Goal: Task Accomplishment & Management: Manage account settings

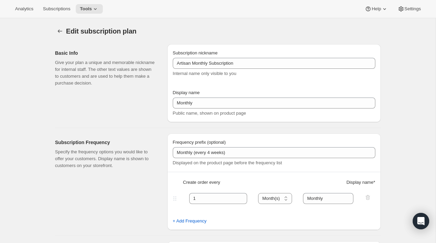
select select "MONTH"
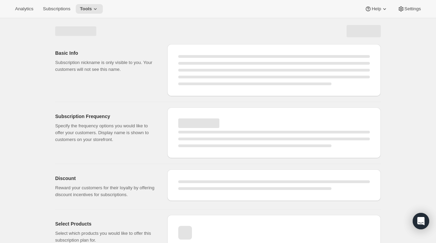
select select "WEEK"
select select "MONTH"
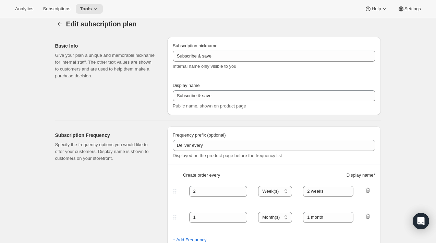
type input "Artisan 12 Month Gift Subscription (Small)"
type input "12 Month Gift"
select select "MONTH"
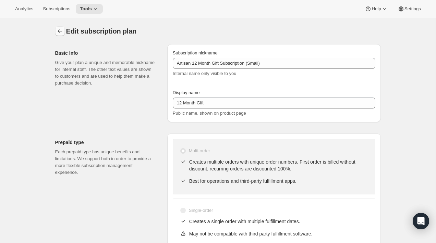
click at [60, 33] on icon "Subscription plans" at bounding box center [60, 31] width 7 height 7
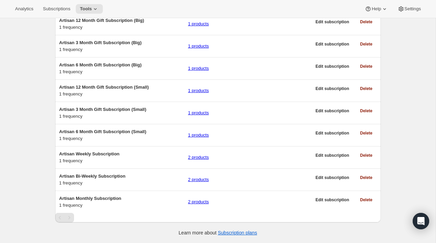
scroll to position [110, 0]
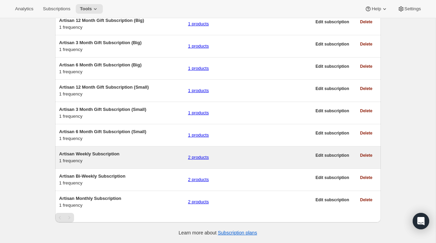
click at [146, 151] on div "Artisan Weekly Subscription 1 frequency 2 products" at bounding box center [185, 158] width 252 height 14
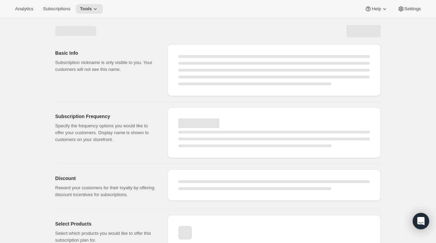
select select "WEEK"
select select "MONTH"
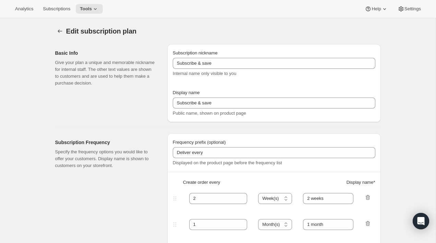
type input "Artisan Weekly Subscription"
type input "Weekly"
type input "Weekly (save 10%)"
type input "1"
type input "Weekly"
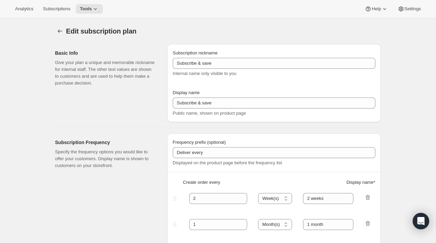
type input "10"
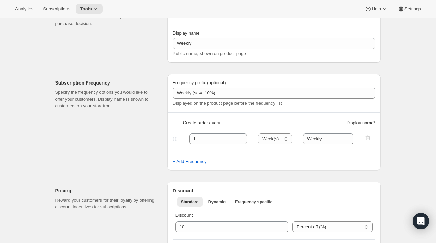
scroll to position [74, 0]
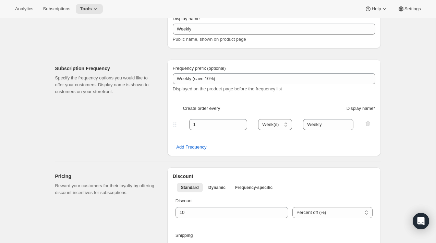
click at [85, 149] on div "Subscription Frequency Specify the frequency options you would like to offer yo…" at bounding box center [108, 108] width 107 height 97
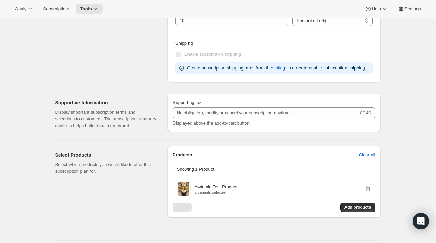
scroll to position [283, 0]
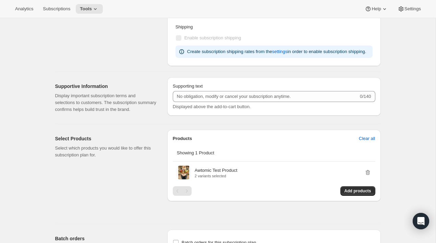
click at [138, 61] on div "Pricing Reward your customers for their loyalty by offering discount incentives…" at bounding box center [108, 12] width 107 height 107
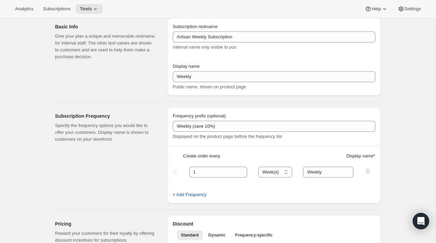
scroll to position [0, 0]
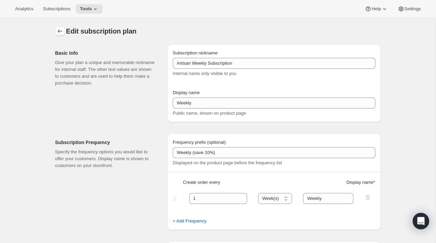
click at [57, 34] on icon "Subscription plans" at bounding box center [60, 31] width 7 height 7
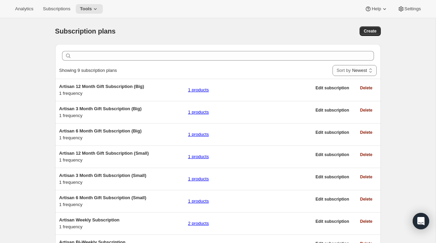
click at [20, 89] on div "Subscription plans. This page is ready Subscription plans Create Clear Showing …" at bounding box center [217, 163] width 435 height 291
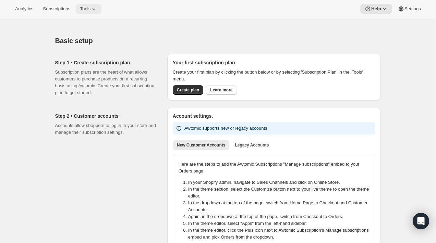
click at [90, 10] on span "Tools" at bounding box center [85, 8] width 11 height 5
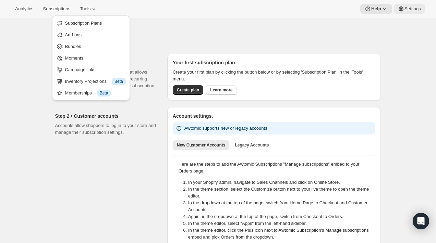
click at [404, 11] on span "Settings" at bounding box center [412, 8] width 16 height 5
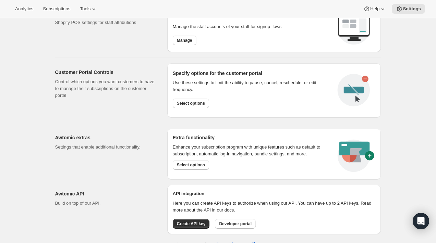
scroll to position [319, 0]
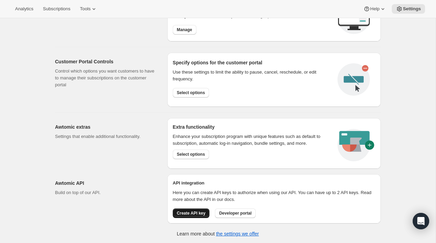
click at [190, 213] on span "Create API key" at bounding box center [191, 213] width 29 height 5
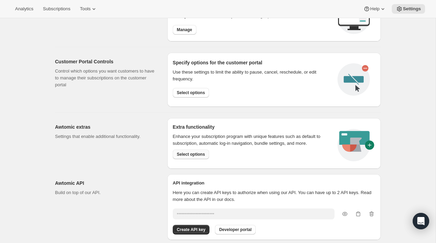
scroll to position [335, 0]
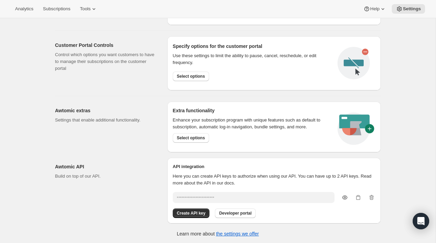
click at [344, 197] on icon "button" at bounding box center [345, 198] width 2 height 2
click at [359, 197] on icon "button" at bounding box center [358, 197] width 7 height 7
click at [356, 199] on icon "button" at bounding box center [358, 197] width 7 height 7
click at [359, 197] on icon "button" at bounding box center [358, 197] width 7 height 7
click at [347, 198] on icon "button" at bounding box center [344, 197] width 7 height 7
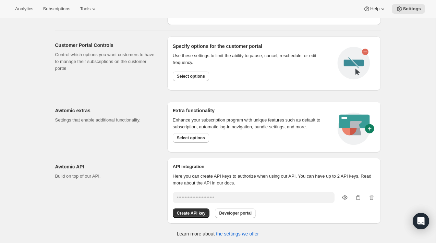
click at [347, 198] on icon "button" at bounding box center [344, 197] width 7 height 7
type input "SglGmNwPbe6aMn88CYkwz9rNFzXlEn1d2J0qqSEi"
click at [357, 196] on icon "button" at bounding box center [358, 197] width 7 height 7
click at [238, 211] on span "Developer portal" at bounding box center [235, 213] width 33 height 5
